Goal: Navigation & Orientation: Find specific page/section

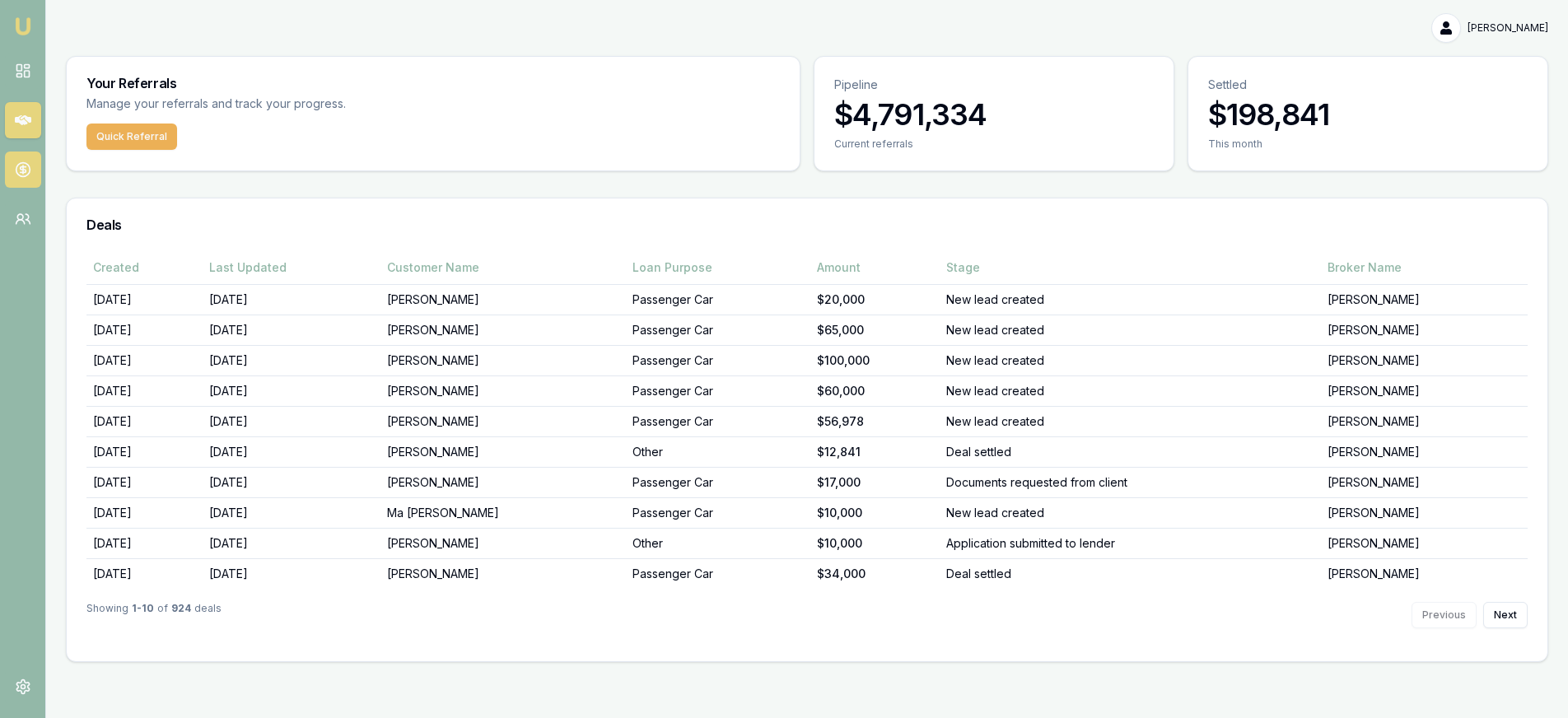
click at [24, 163] on icon at bounding box center [22, 170] width 16 height 16
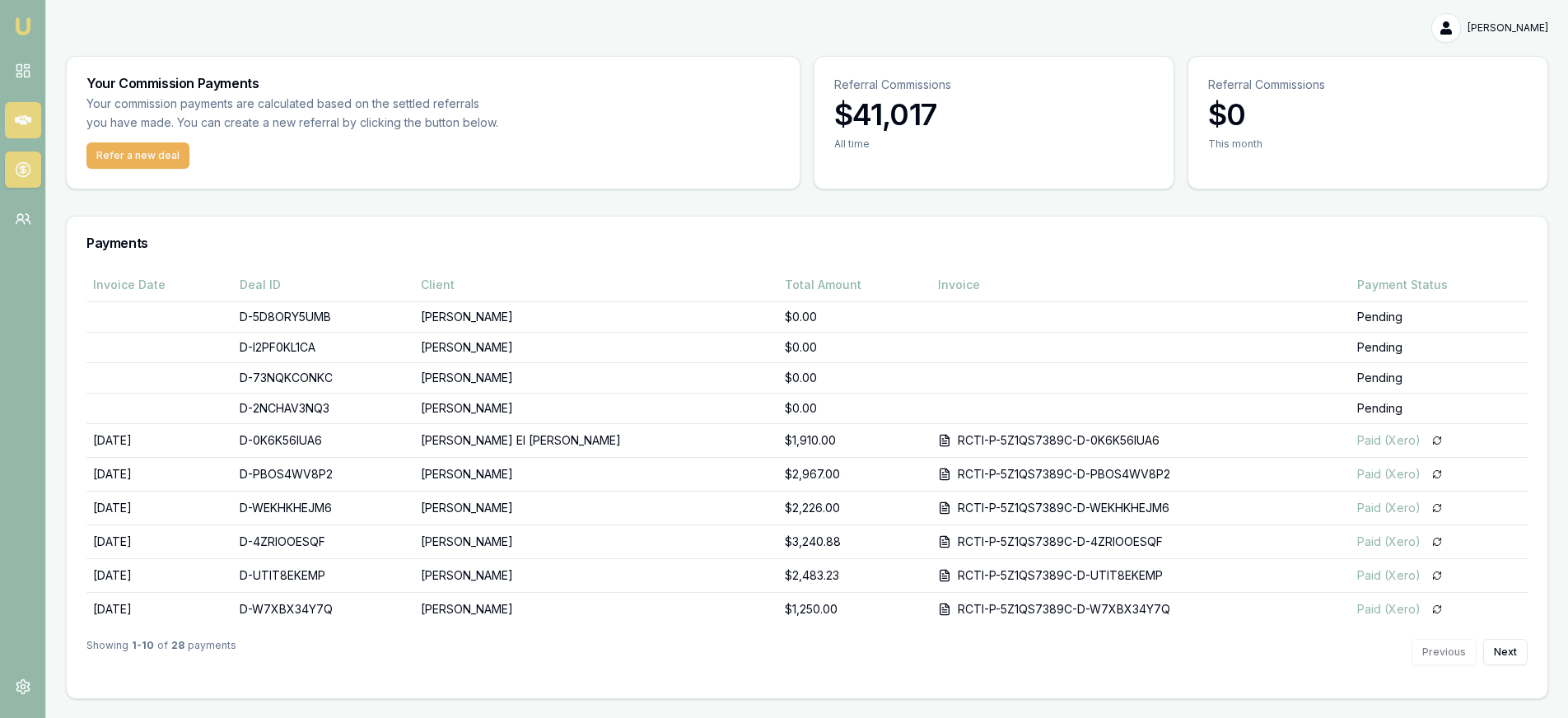
drag, startPoint x: 30, startPoint y: 117, endPoint x: 43, endPoint y: 116, distance: 13.0
click at [30, 117] on icon at bounding box center [22, 120] width 16 height 10
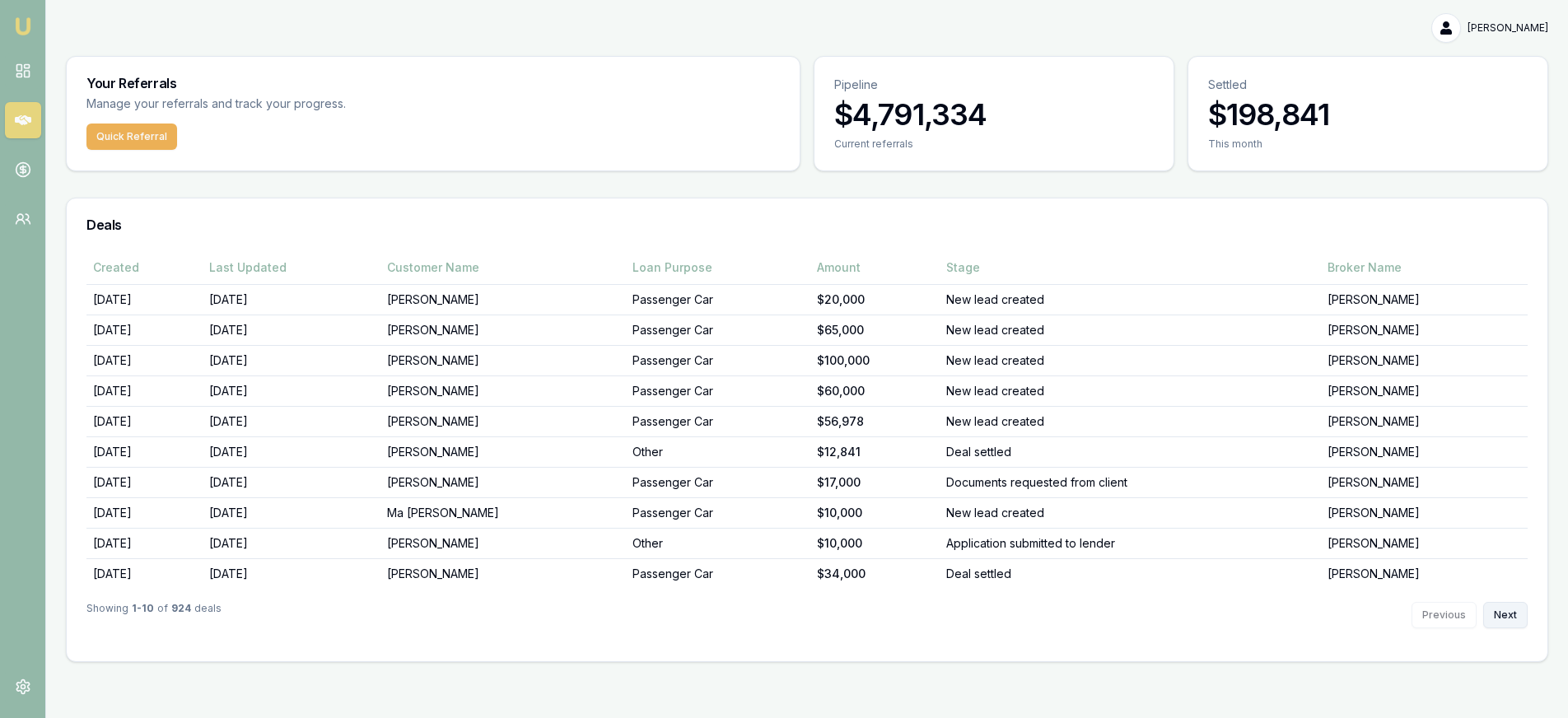
click at [1516, 614] on button "Next" at bounding box center [1505, 615] width 44 height 26
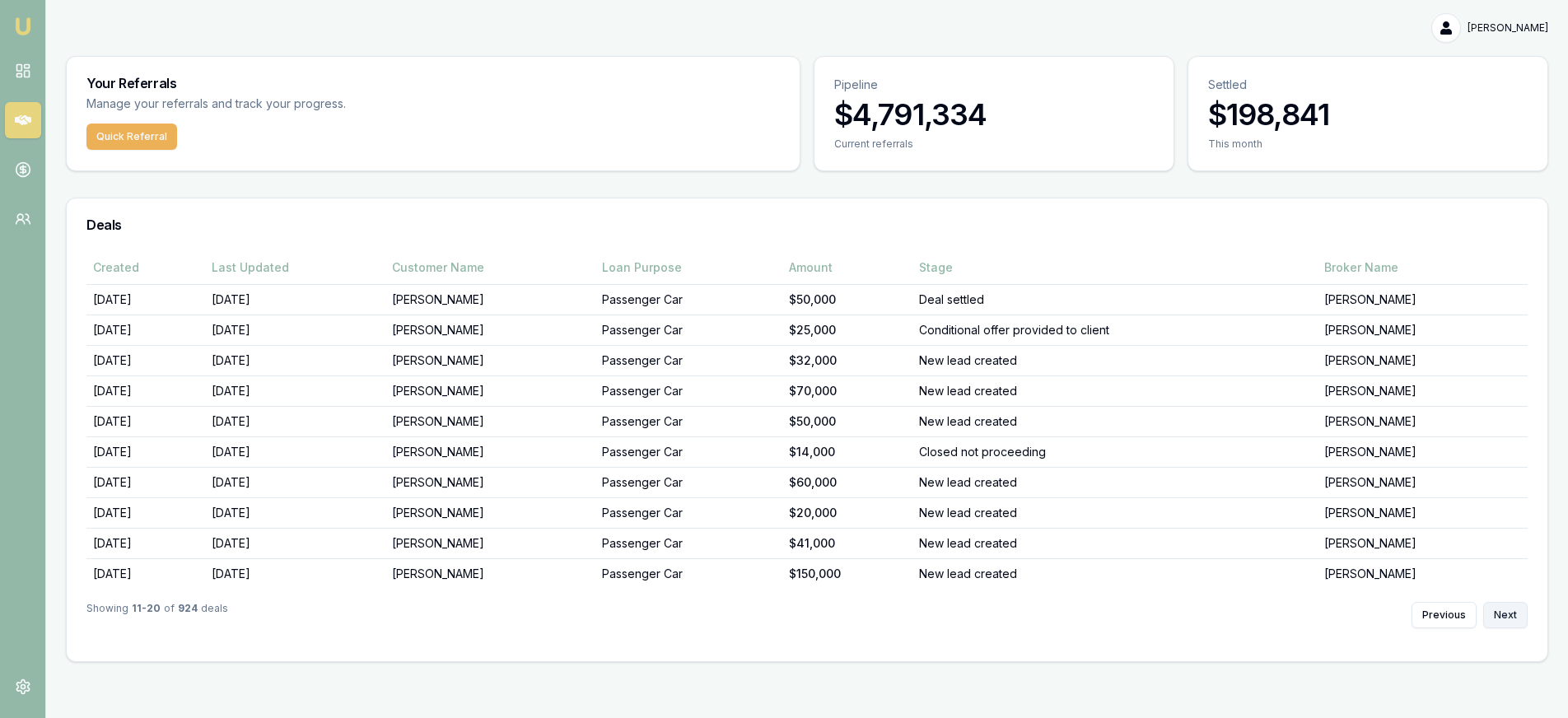
click at [1501, 608] on button "Next" at bounding box center [1505, 615] width 44 height 26
click at [1514, 613] on button "Next" at bounding box center [1505, 615] width 44 height 26
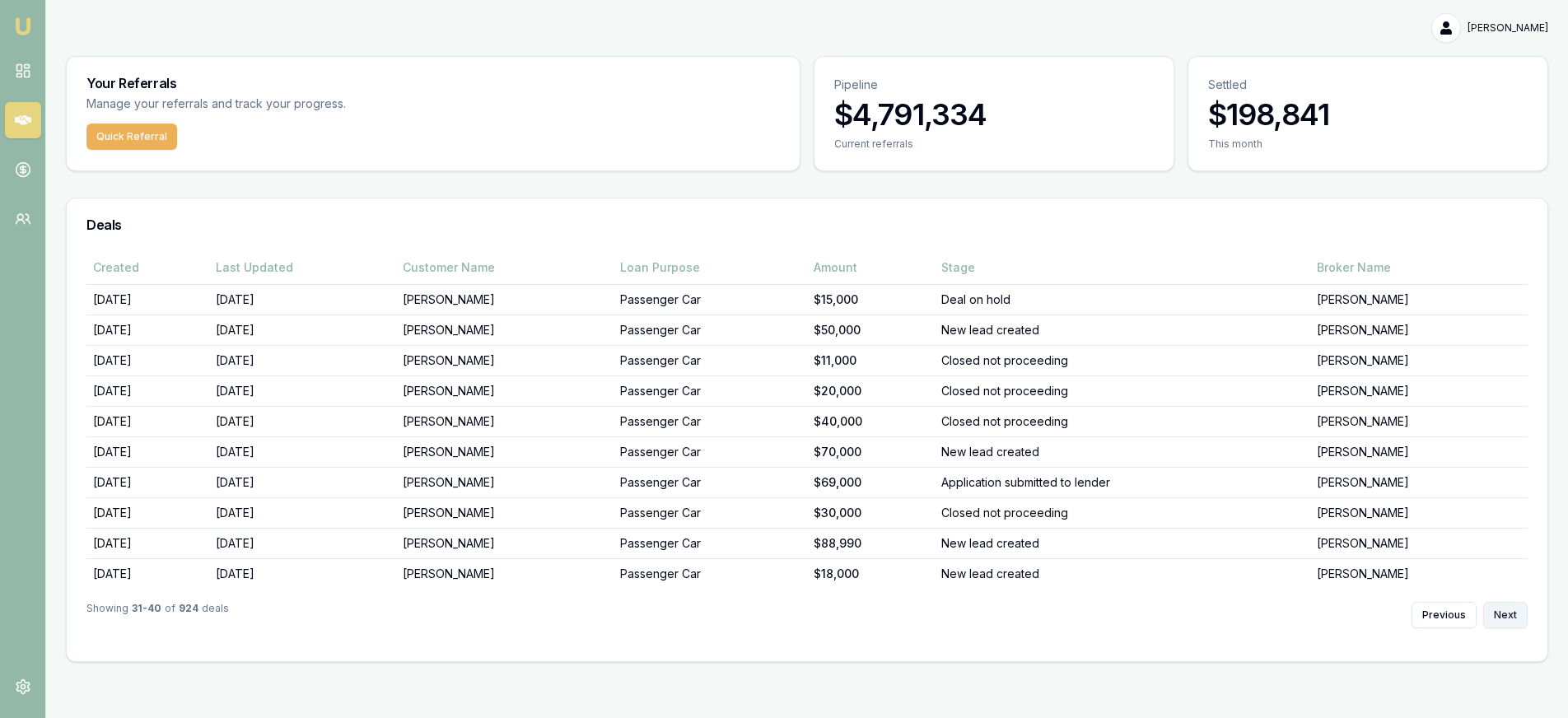
click at [1514, 613] on button "Next" at bounding box center [1505, 615] width 44 height 26
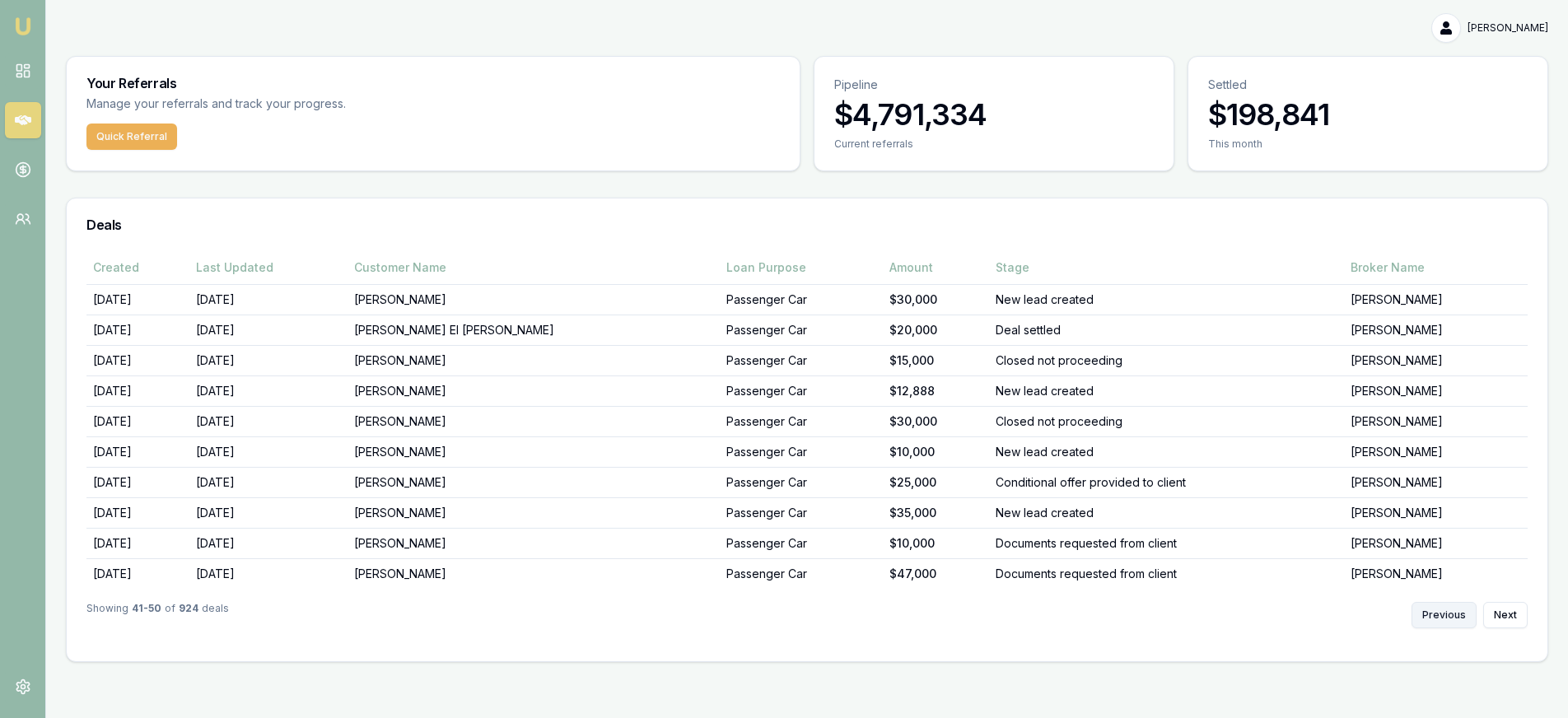
click at [1454, 624] on button "Previous" at bounding box center [1444, 615] width 65 height 26
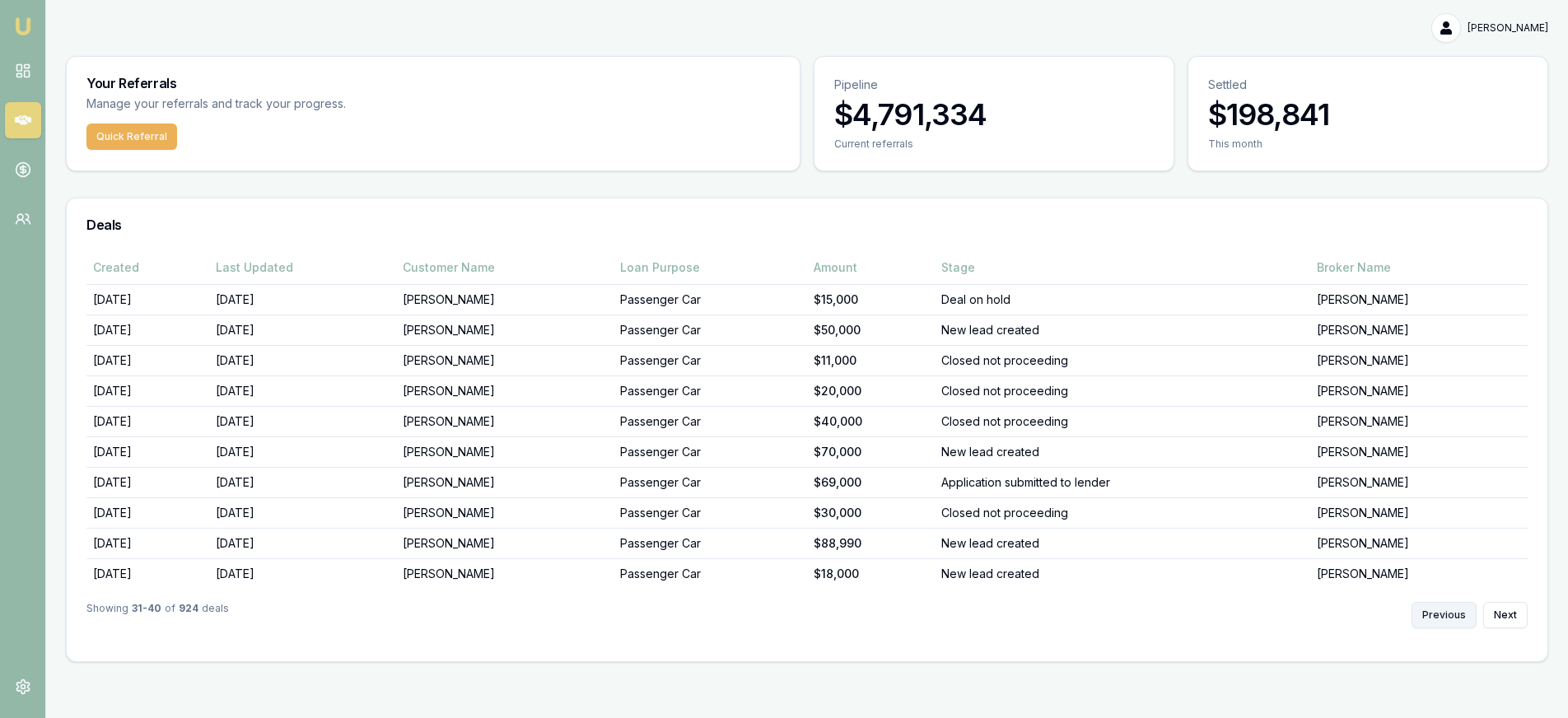
click at [1451, 618] on button "Previous" at bounding box center [1444, 615] width 65 height 26
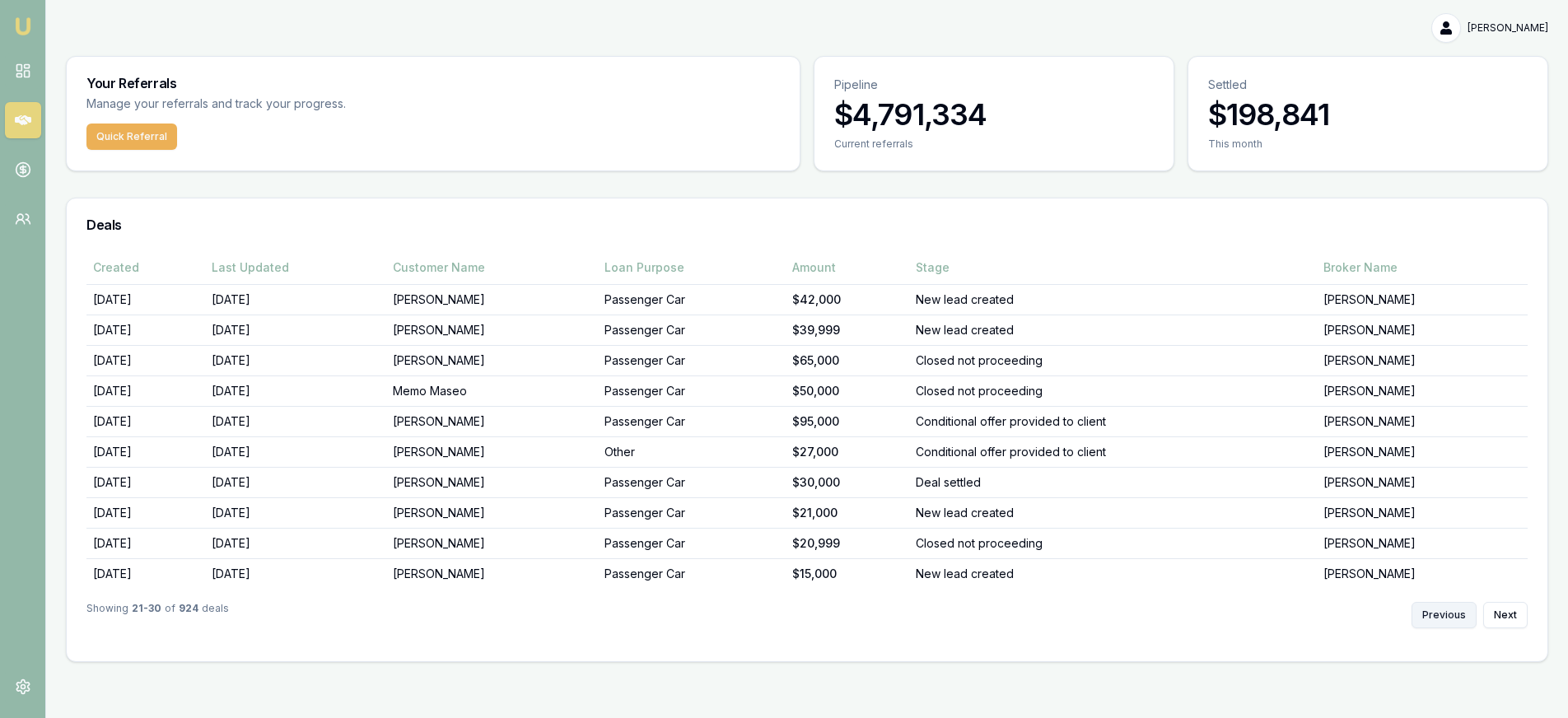
click at [1452, 617] on button "Previous" at bounding box center [1444, 615] width 65 height 26
click at [1453, 617] on button "Previous" at bounding box center [1444, 615] width 65 height 26
click at [1453, 617] on div "Previous Next" at bounding box center [1469, 615] width 116 height 26
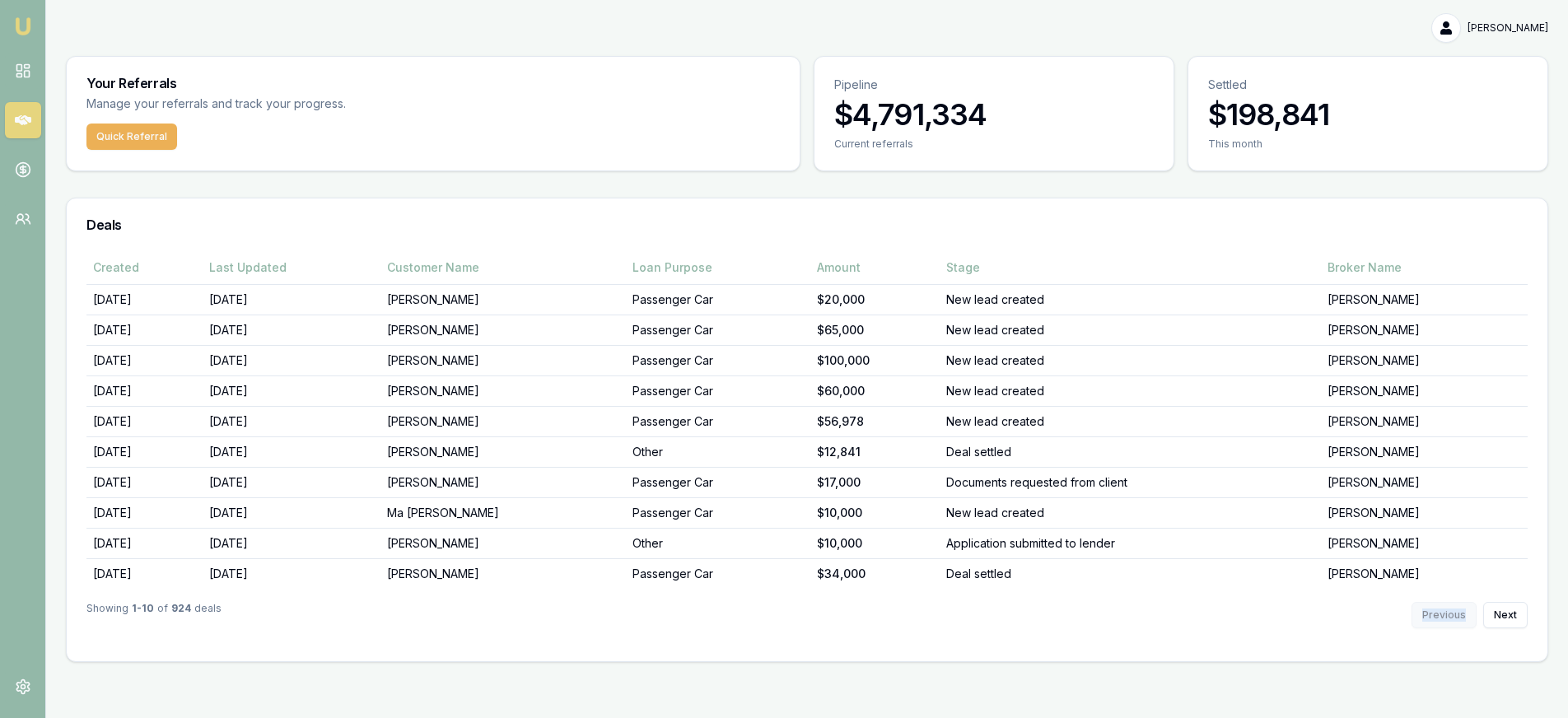
click at [1453, 617] on div "Previous Next" at bounding box center [1469, 615] width 116 height 26
click at [1502, 617] on button "Next" at bounding box center [1505, 615] width 44 height 26
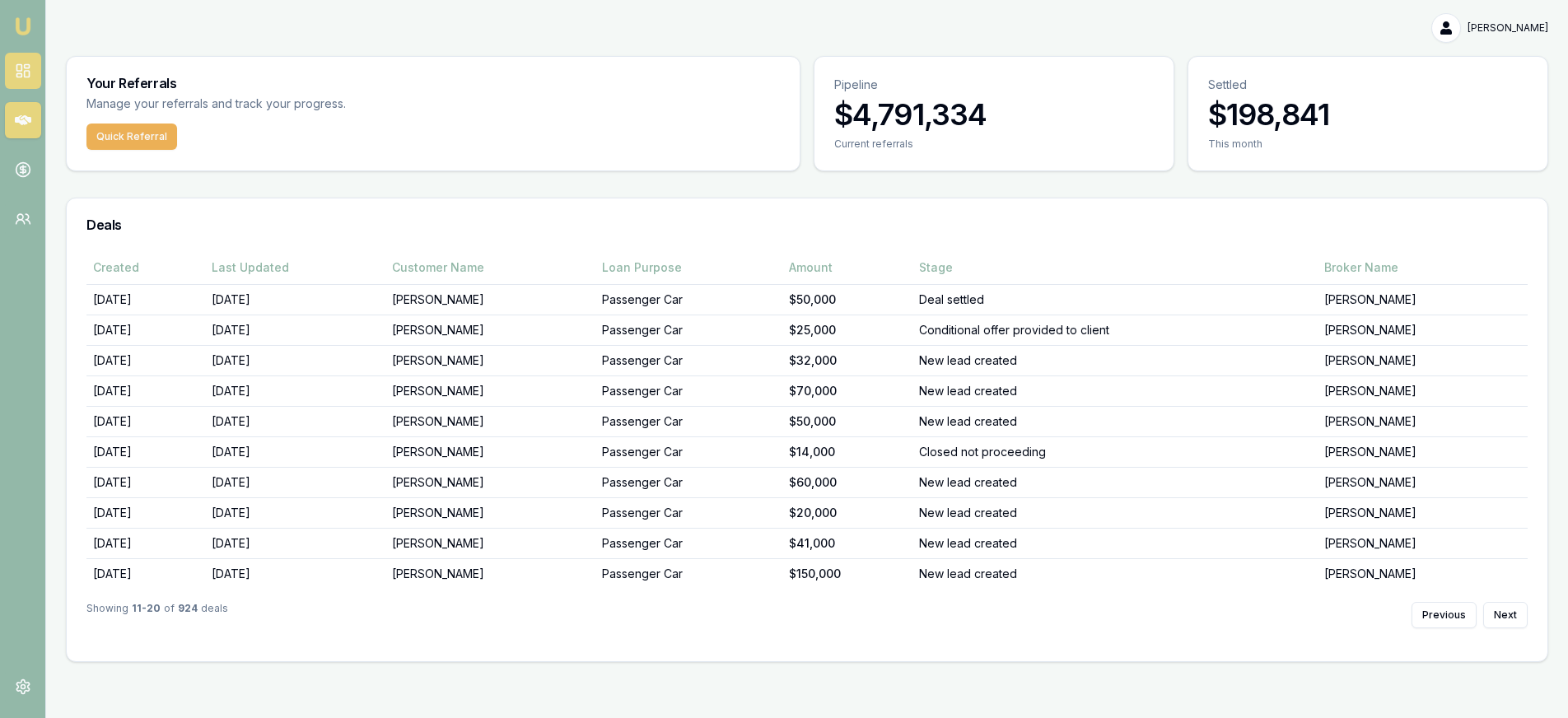
click at [18, 73] on icon at bounding box center [22, 71] width 16 height 16
